Goal: Navigation & Orientation: Find specific page/section

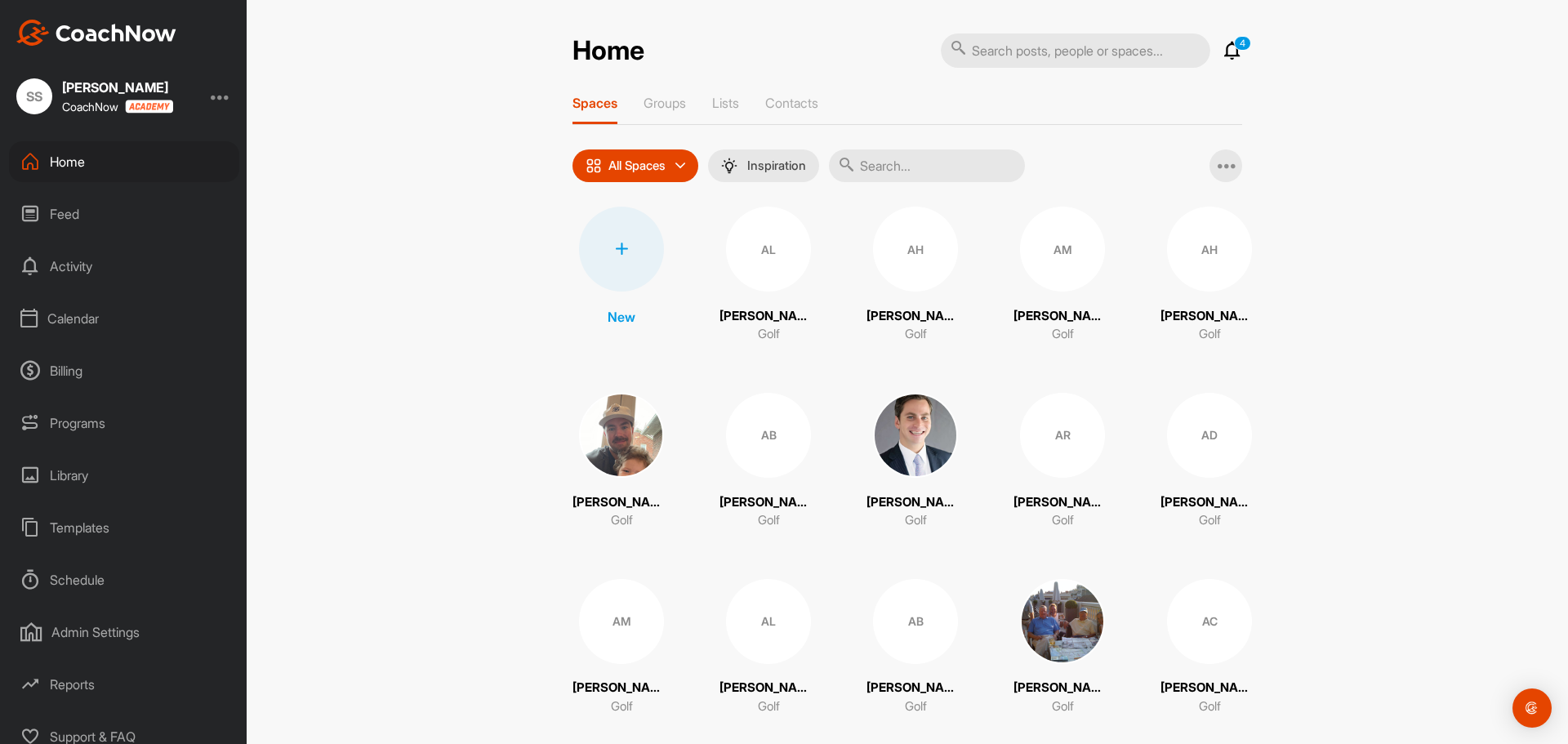
click at [120, 315] on div "Calendar" at bounding box center [123, 318] width 230 height 41
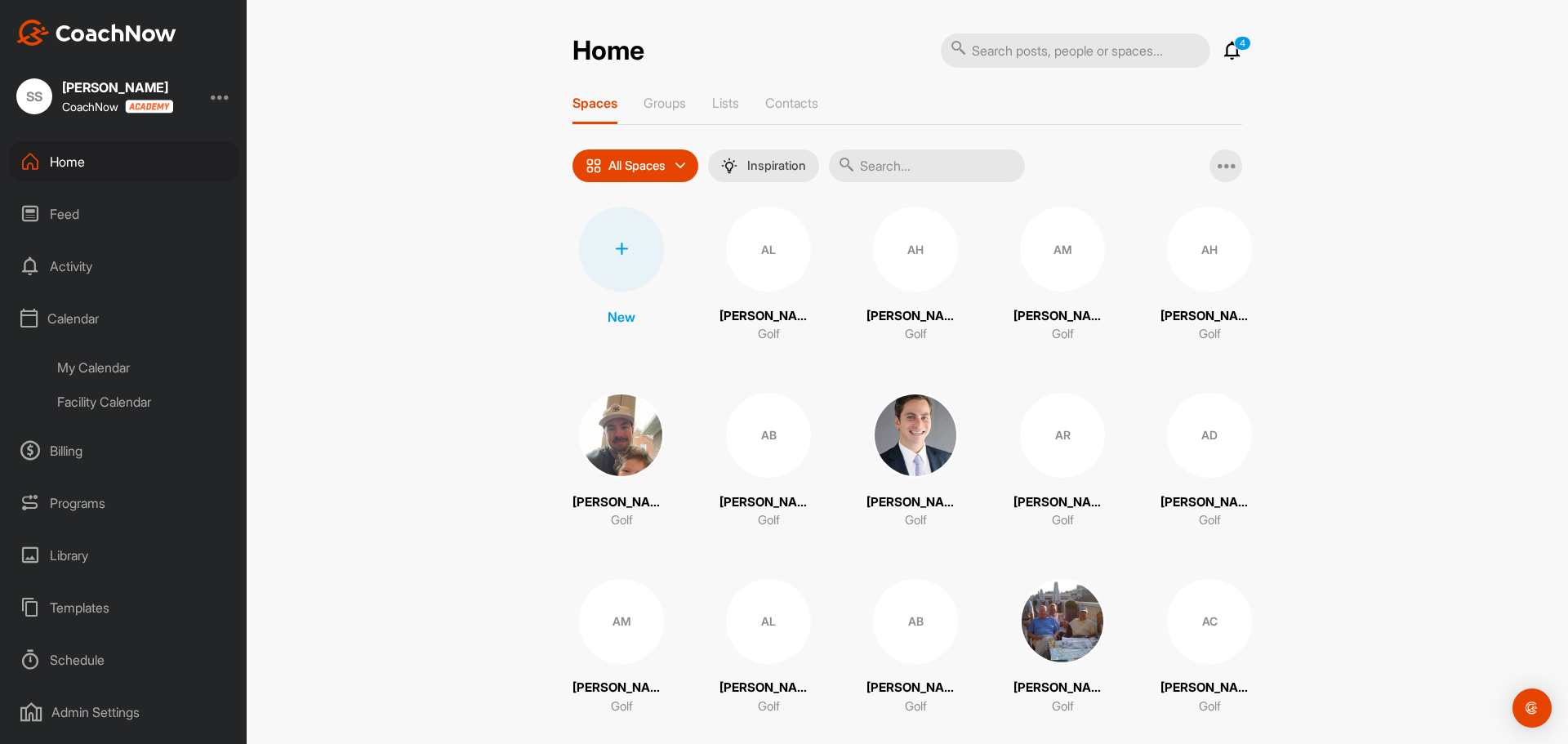
click at [133, 400] on div "Facility Calendar" at bounding box center [143, 402] width 194 height 34
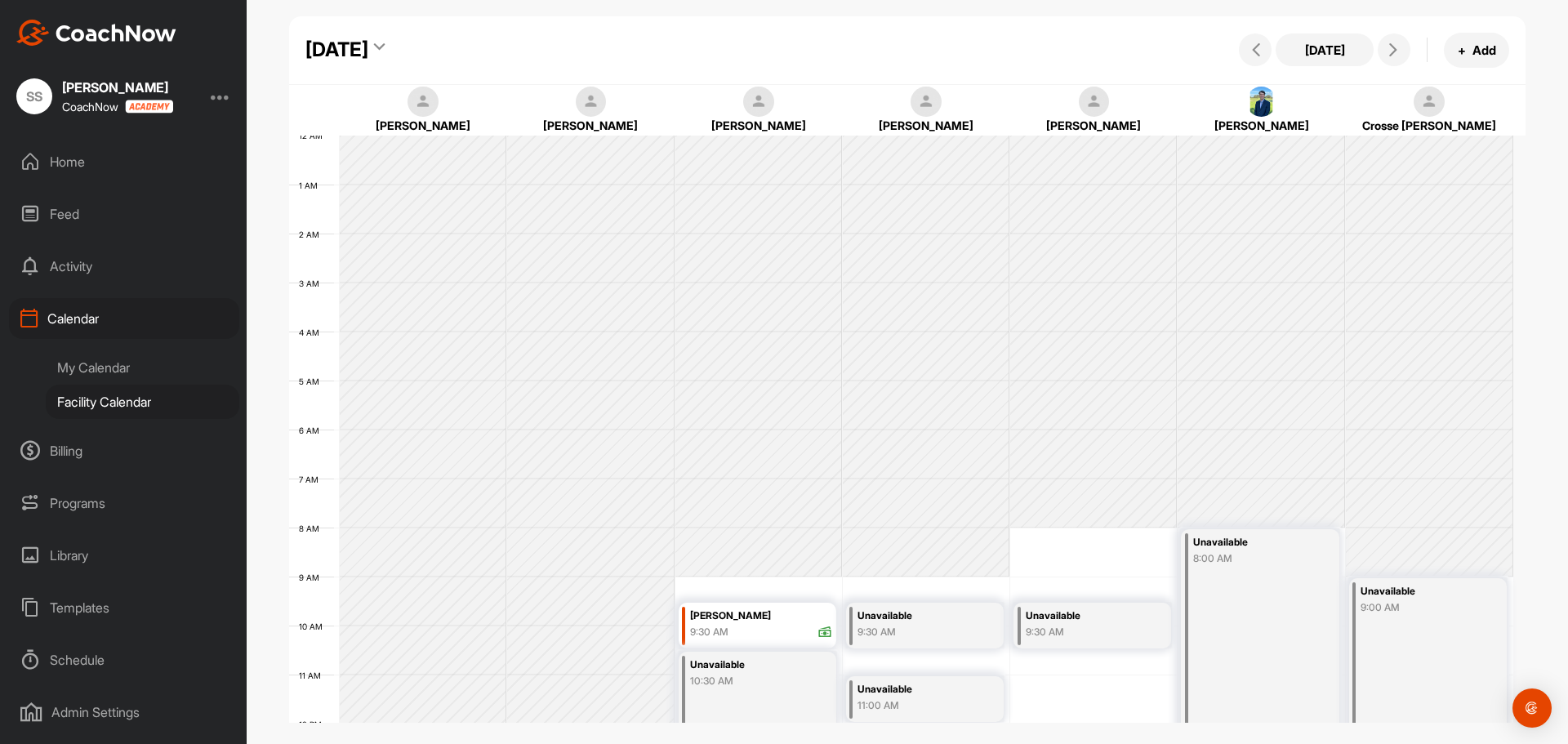
scroll to position [282, 0]
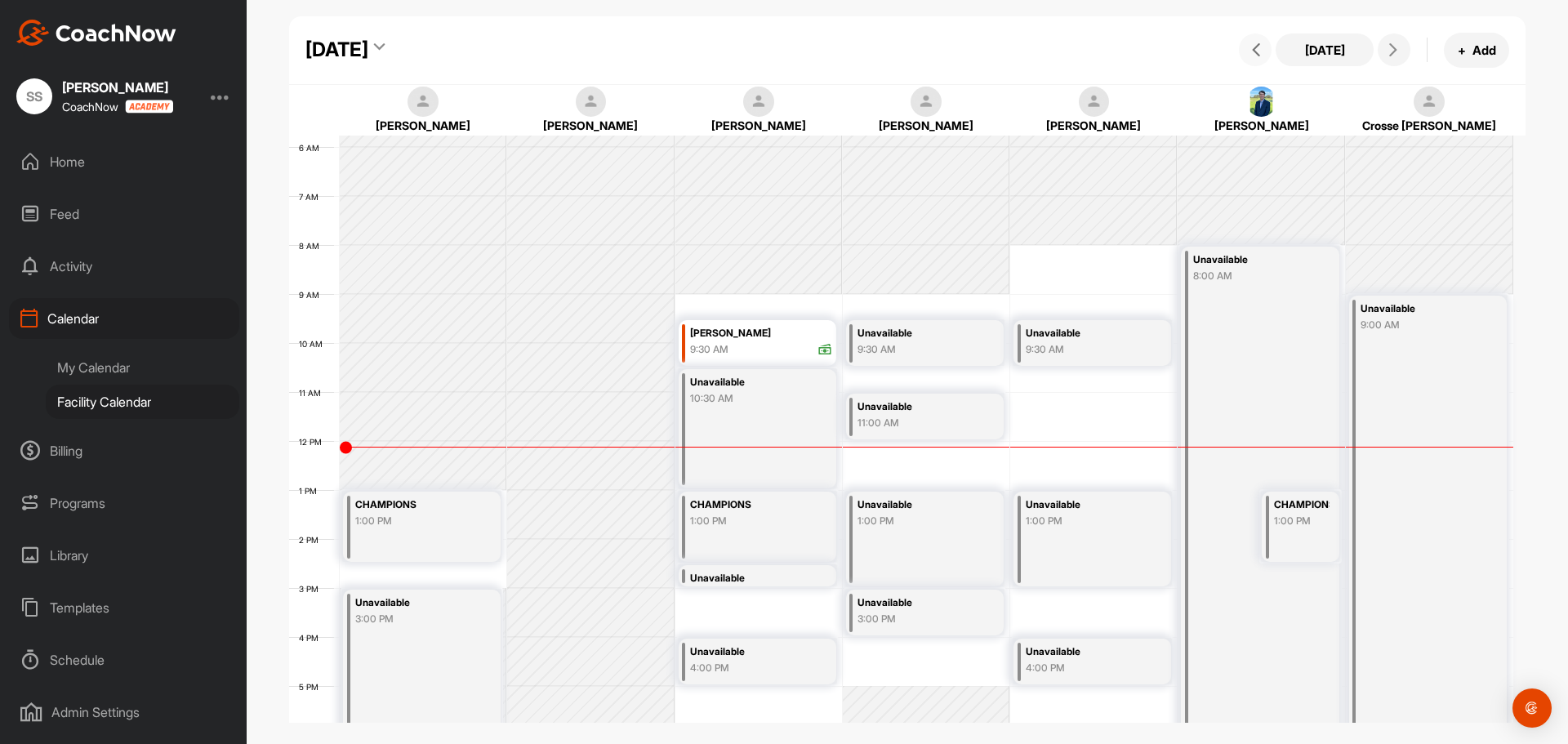
click at [1246, 49] on span at bounding box center [1255, 49] width 19 height 13
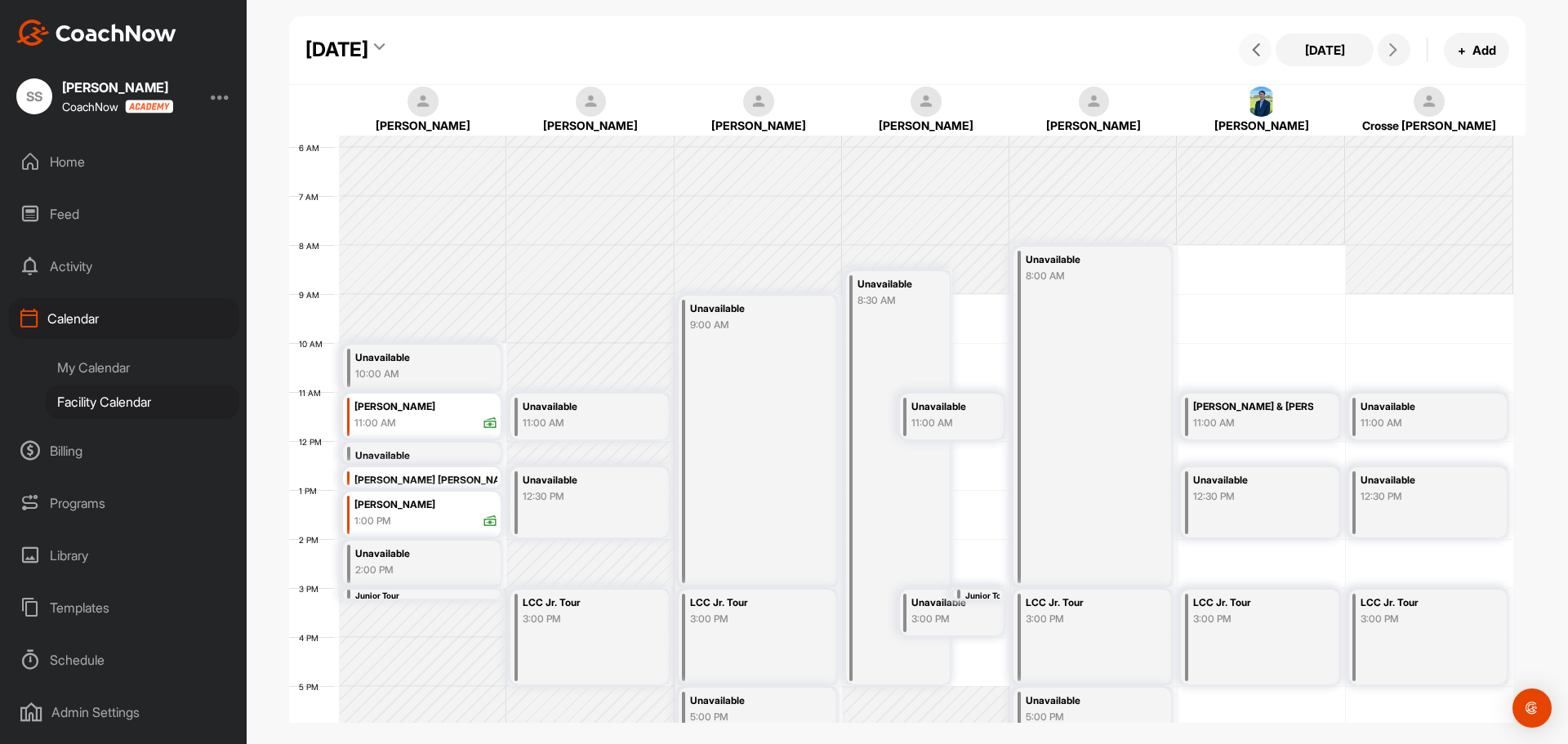
scroll to position [201, 0]
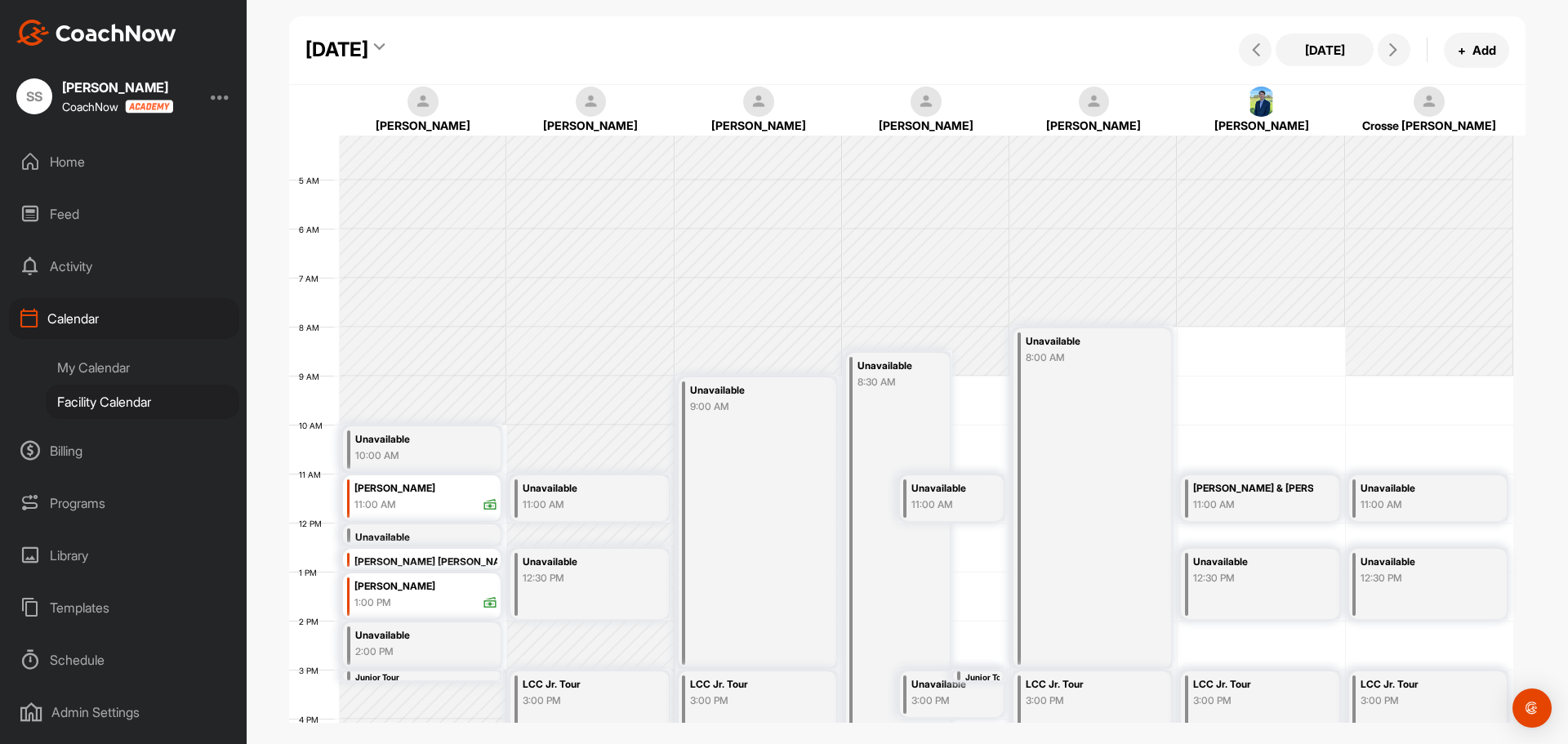
click at [89, 163] on div "Home" at bounding box center [123, 162] width 230 height 41
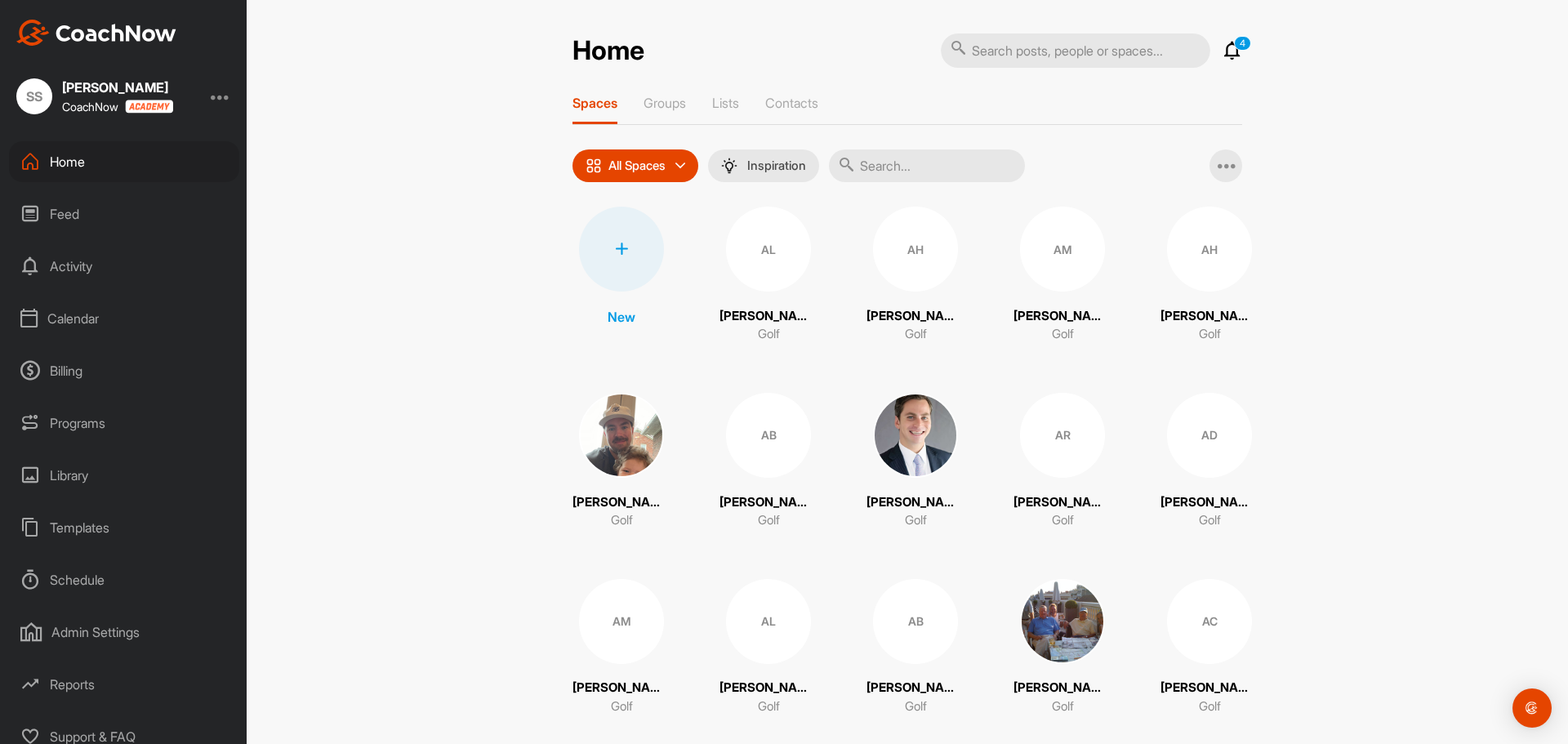
click at [75, 316] on div "Calendar" at bounding box center [123, 318] width 230 height 41
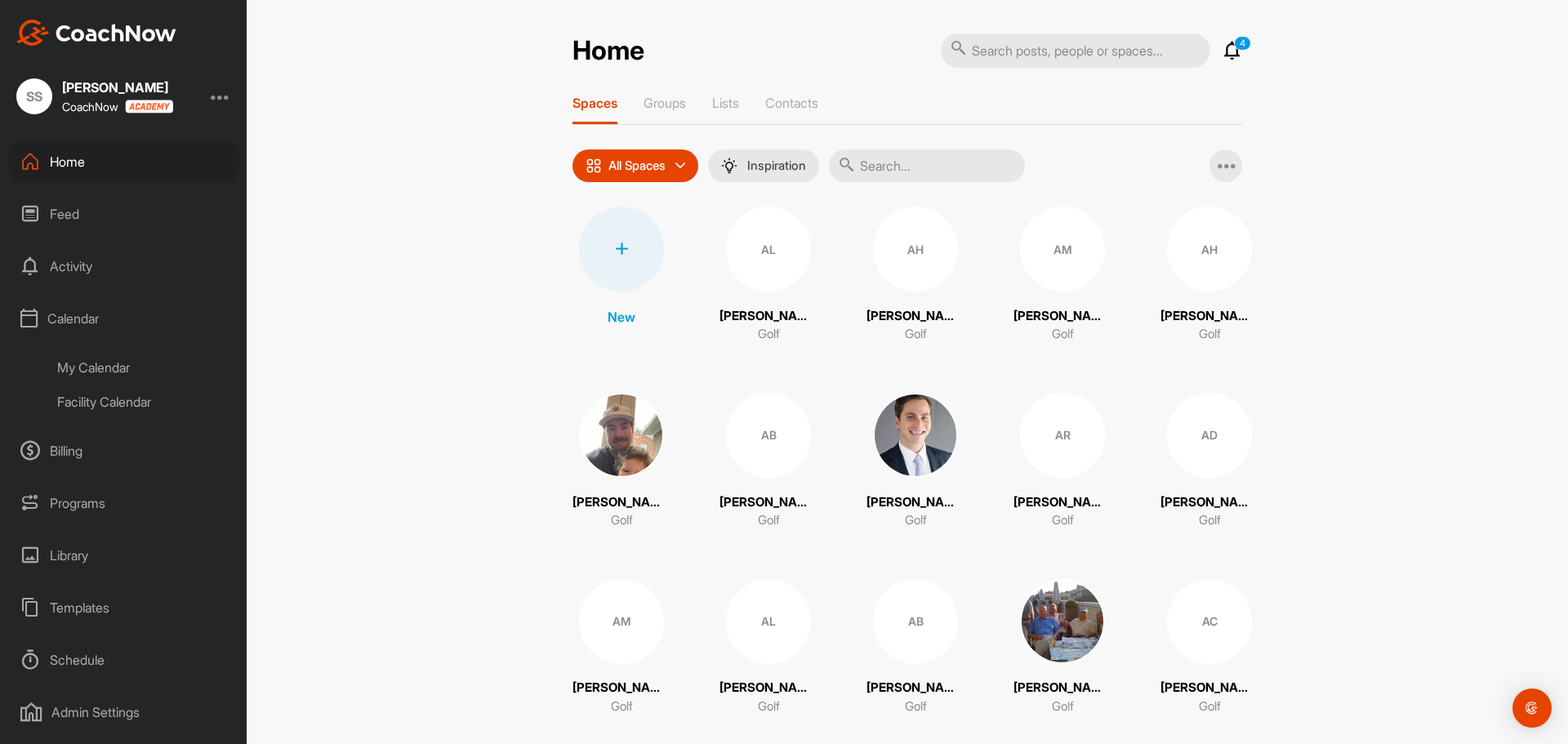
click at [107, 396] on div "Facility Calendar" at bounding box center [143, 402] width 194 height 34
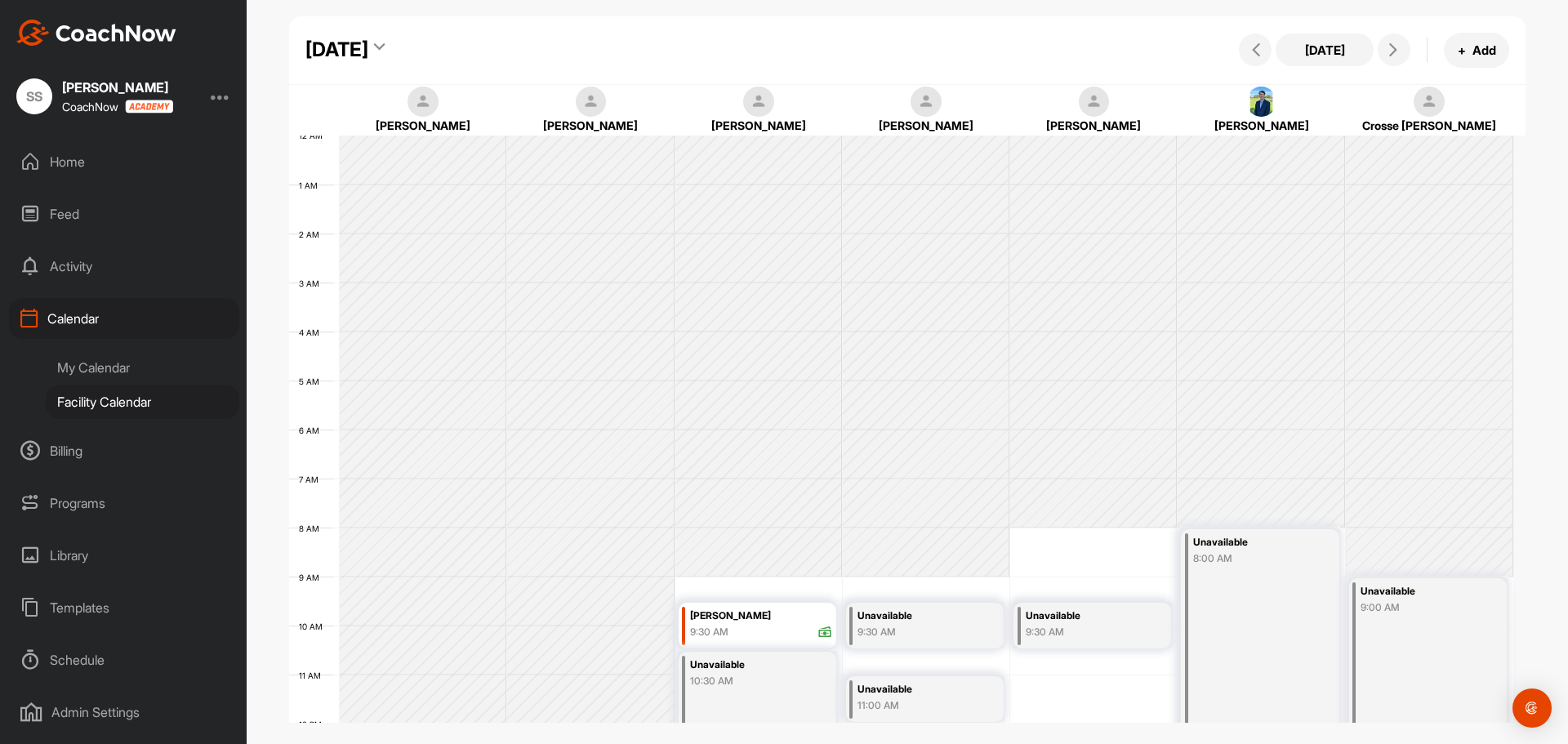
scroll to position [282, 0]
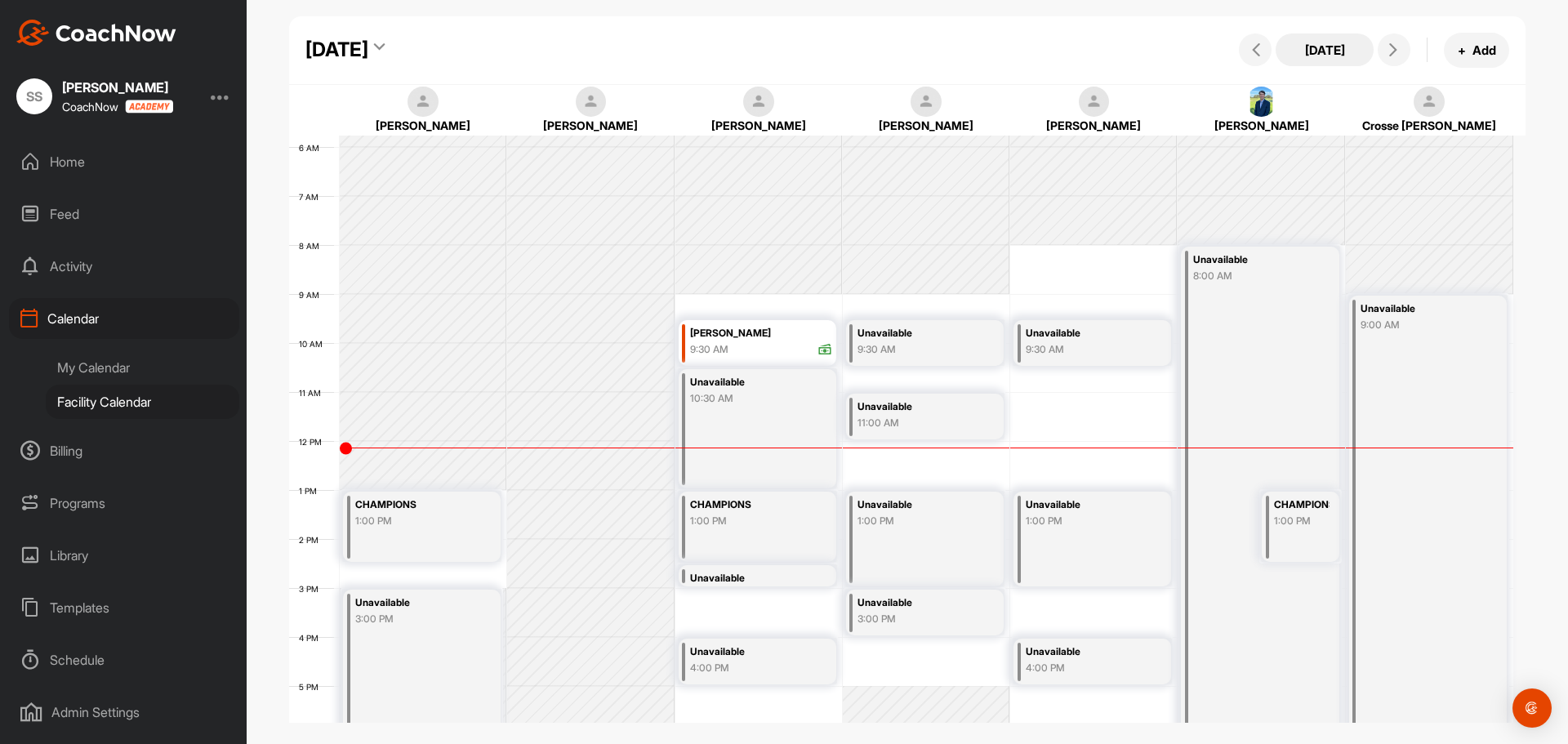
click at [1338, 53] on button "[DATE]" at bounding box center [1324, 50] width 98 height 33
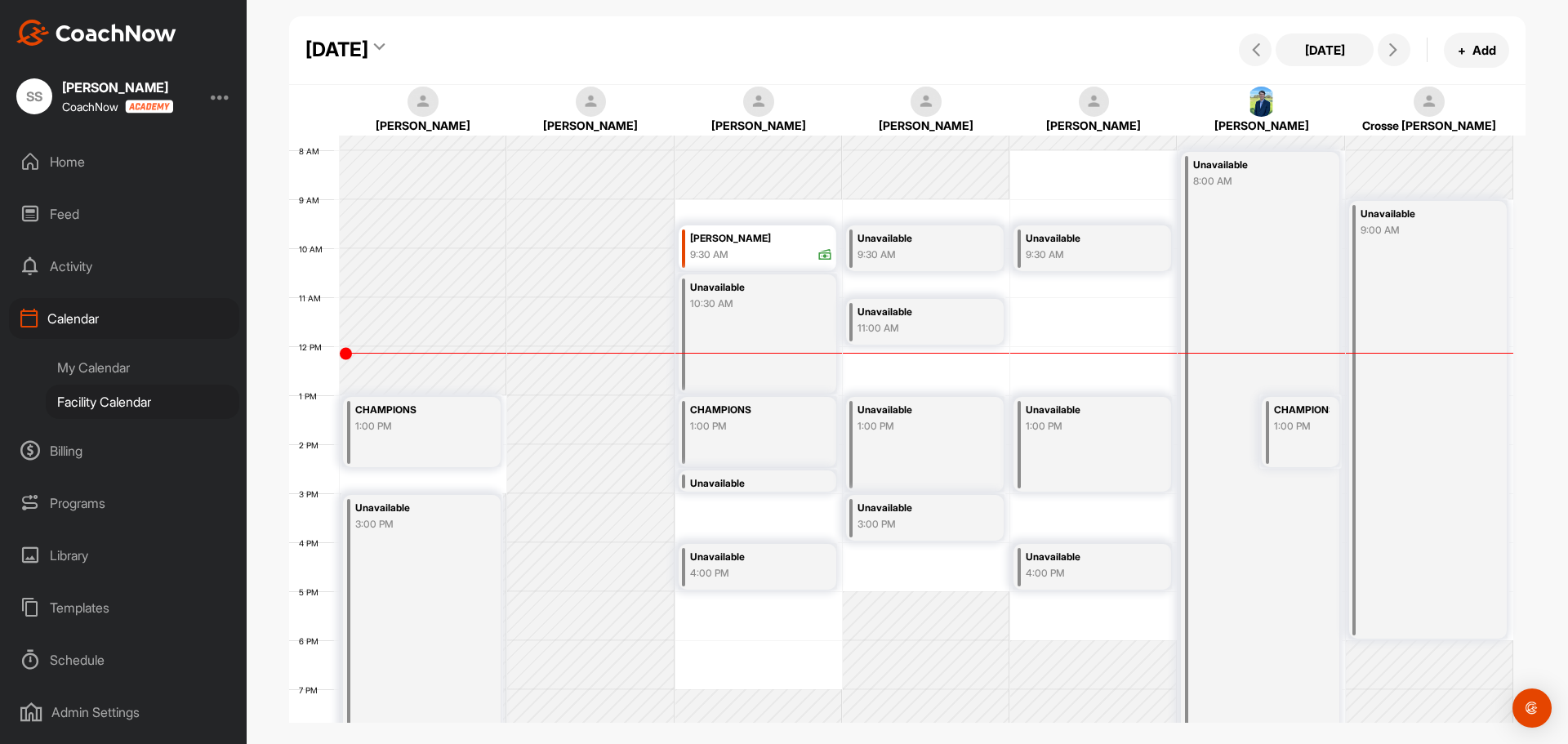
scroll to position [201, 0]
